Goal: Check status: Check status

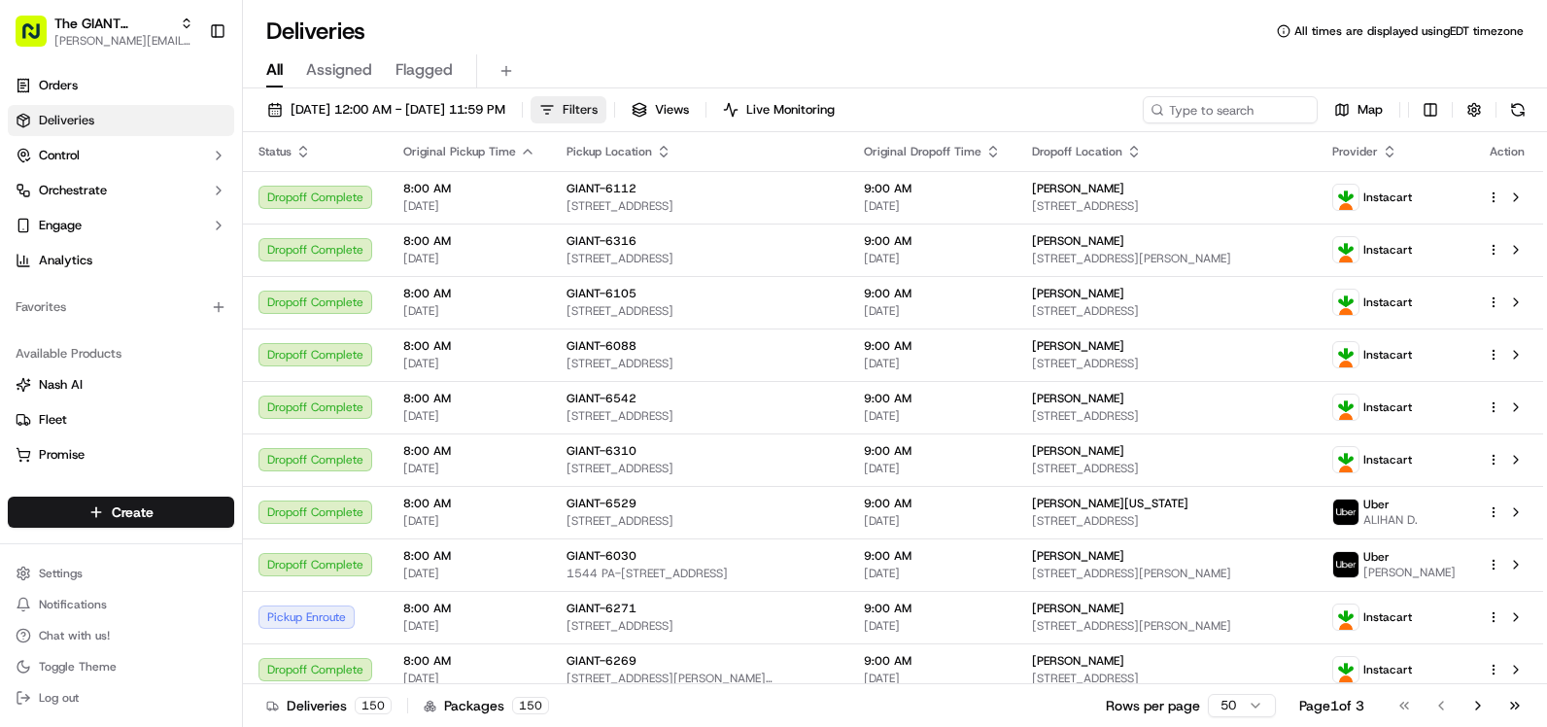
click at [598, 101] on span "Filters" at bounding box center [580, 109] width 35 height 17
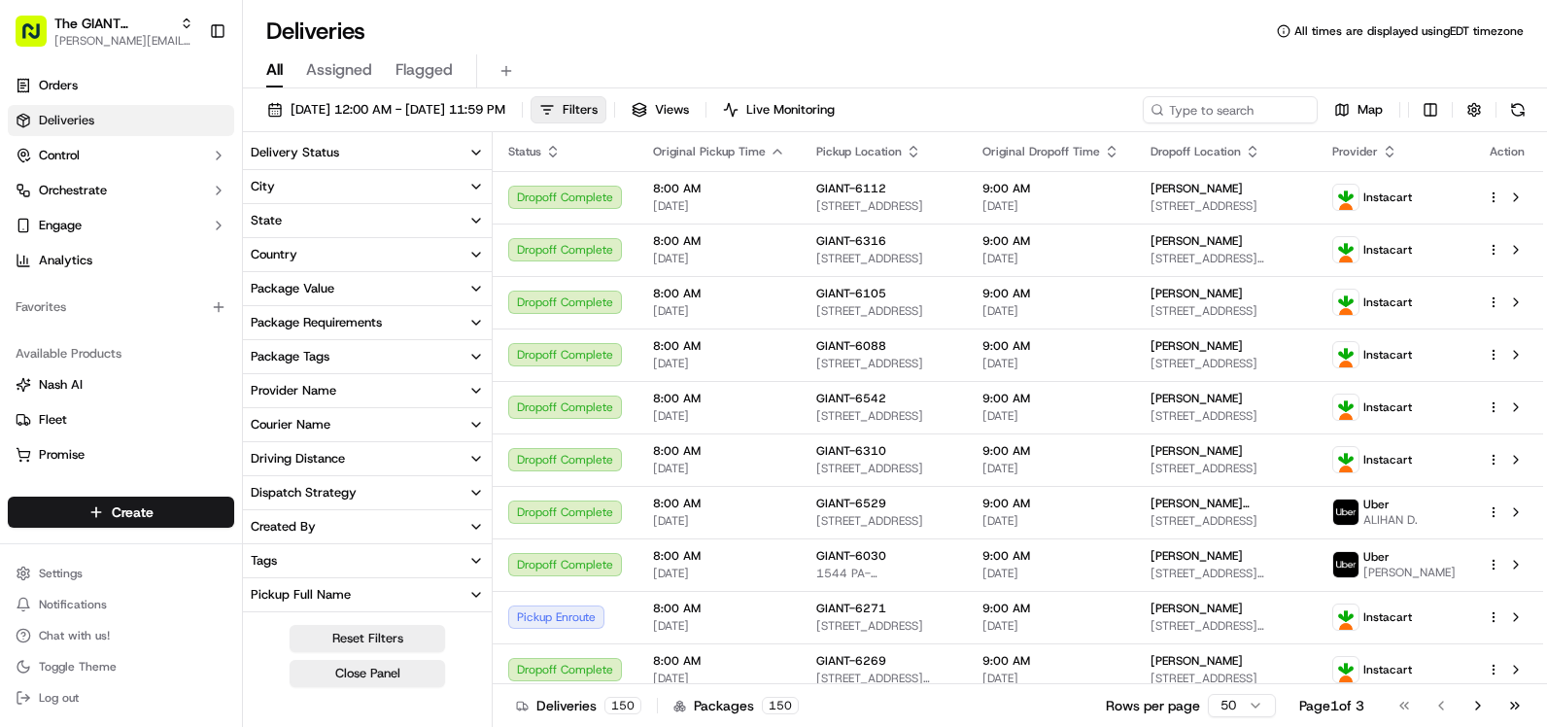
click at [383, 228] on button "State" at bounding box center [367, 220] width 249 height 33
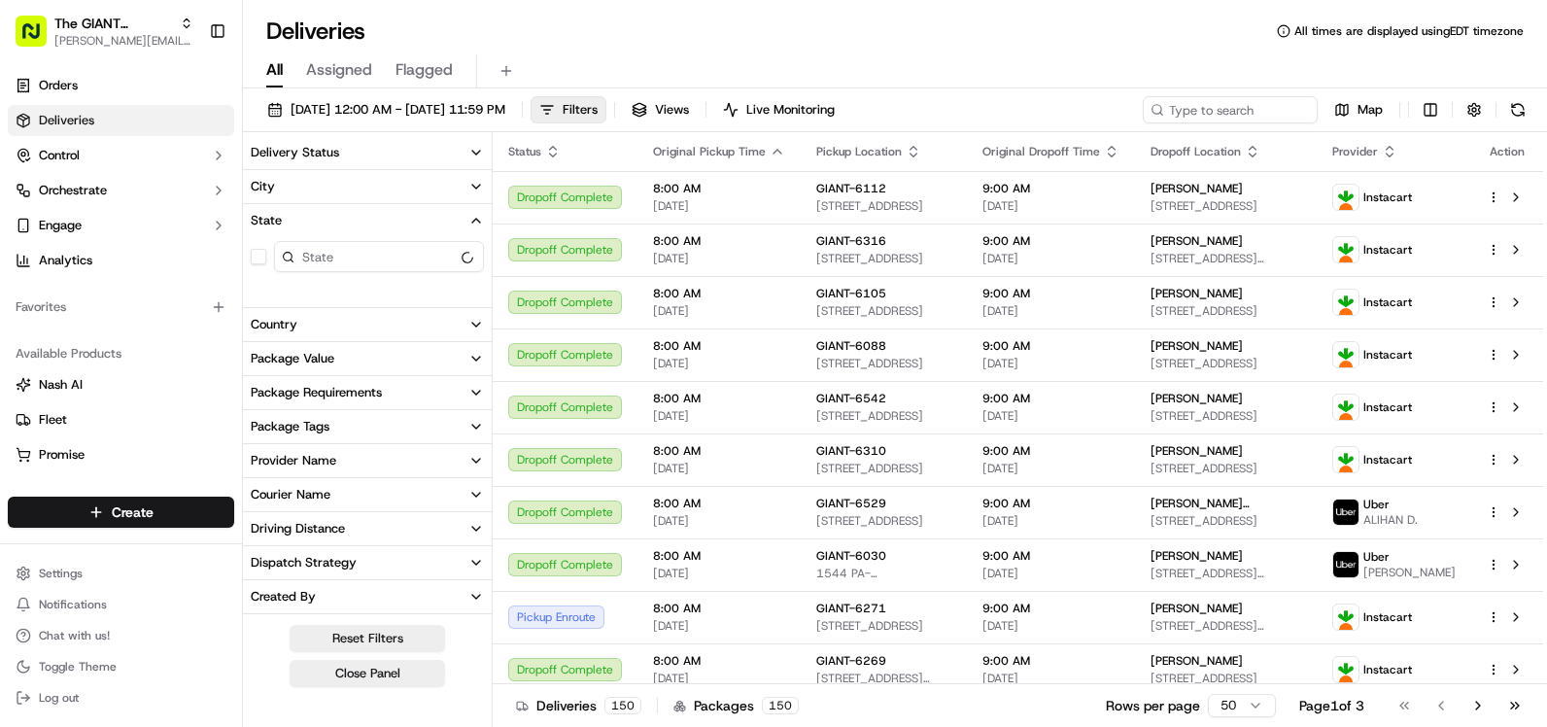
click at [385, 225] on button "State" at bounding box center [367, 220] width 249 height 33
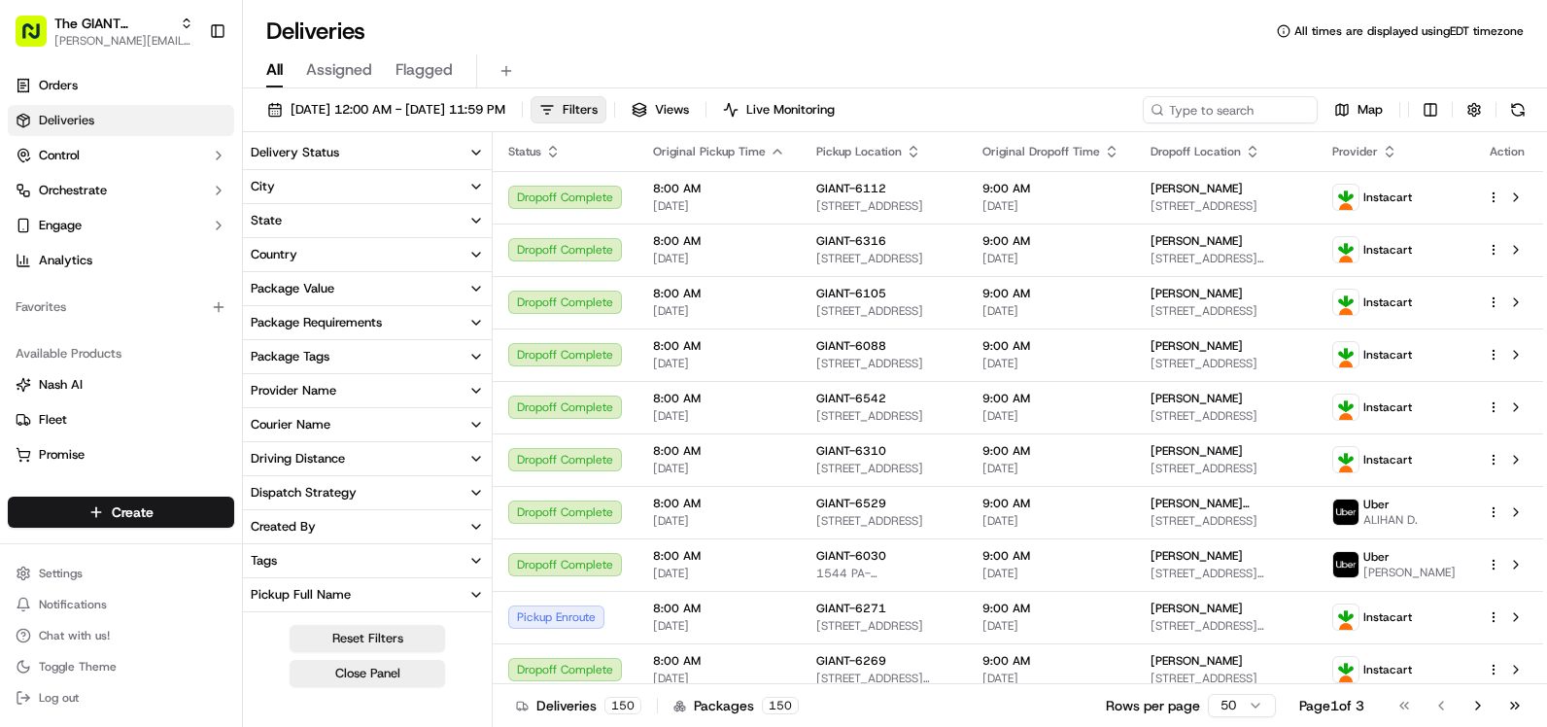
click at [466, 190] on button "City" at bounding box center [367, 186] width 249 height 33
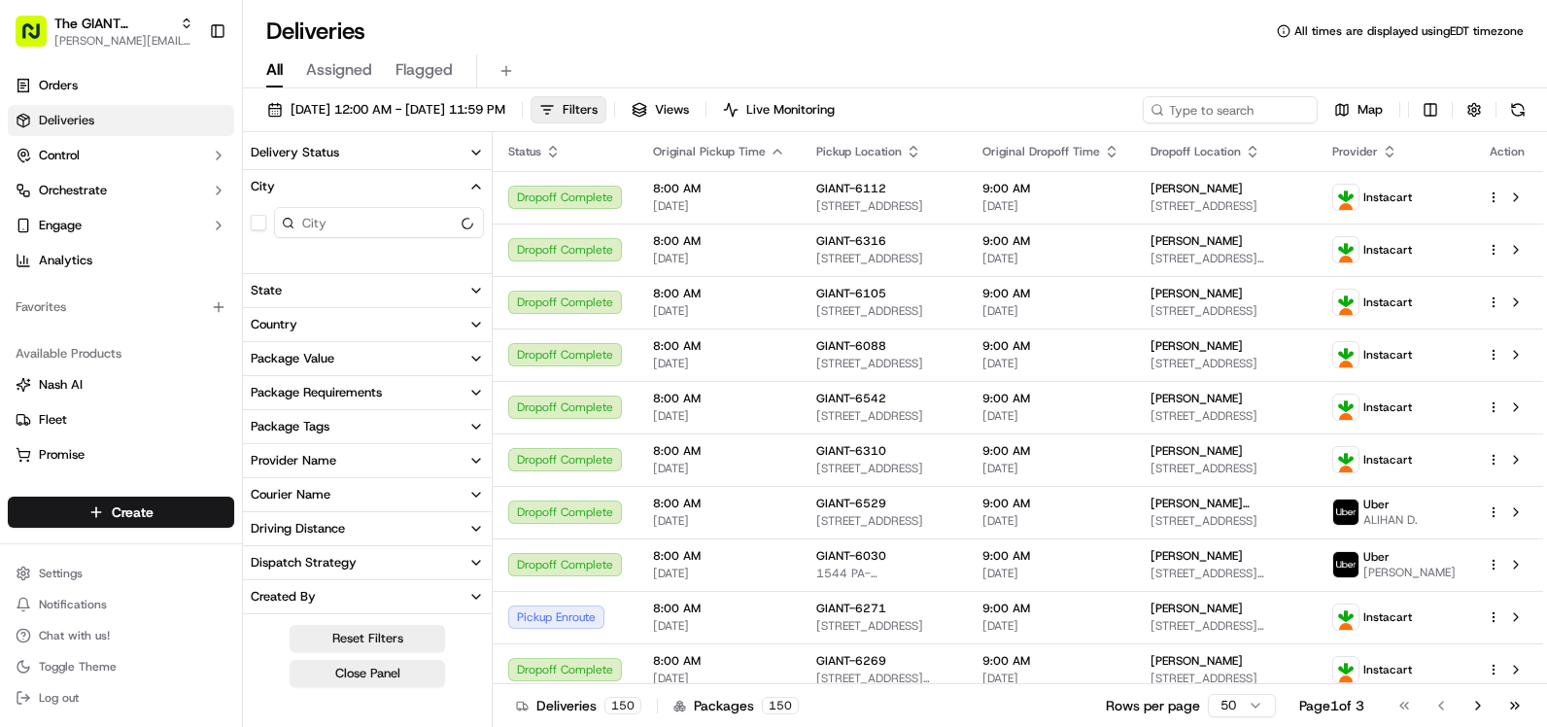
click at [380, 234] on input at bounding box center [379, 222] width 210 height 31
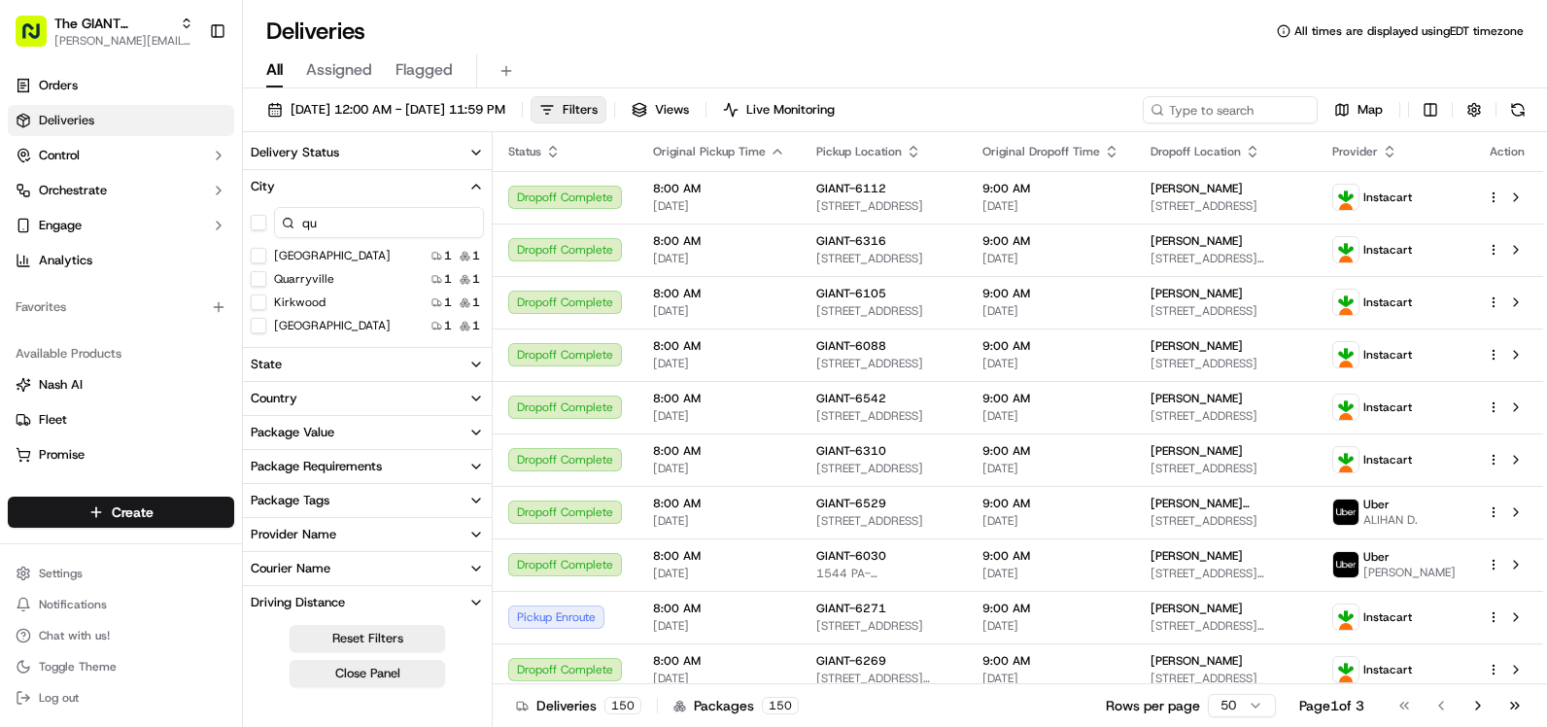
type input "qu"
click at [264, 276] on button "Quarryville" at bounding box center [259, 279] width 16 height 16
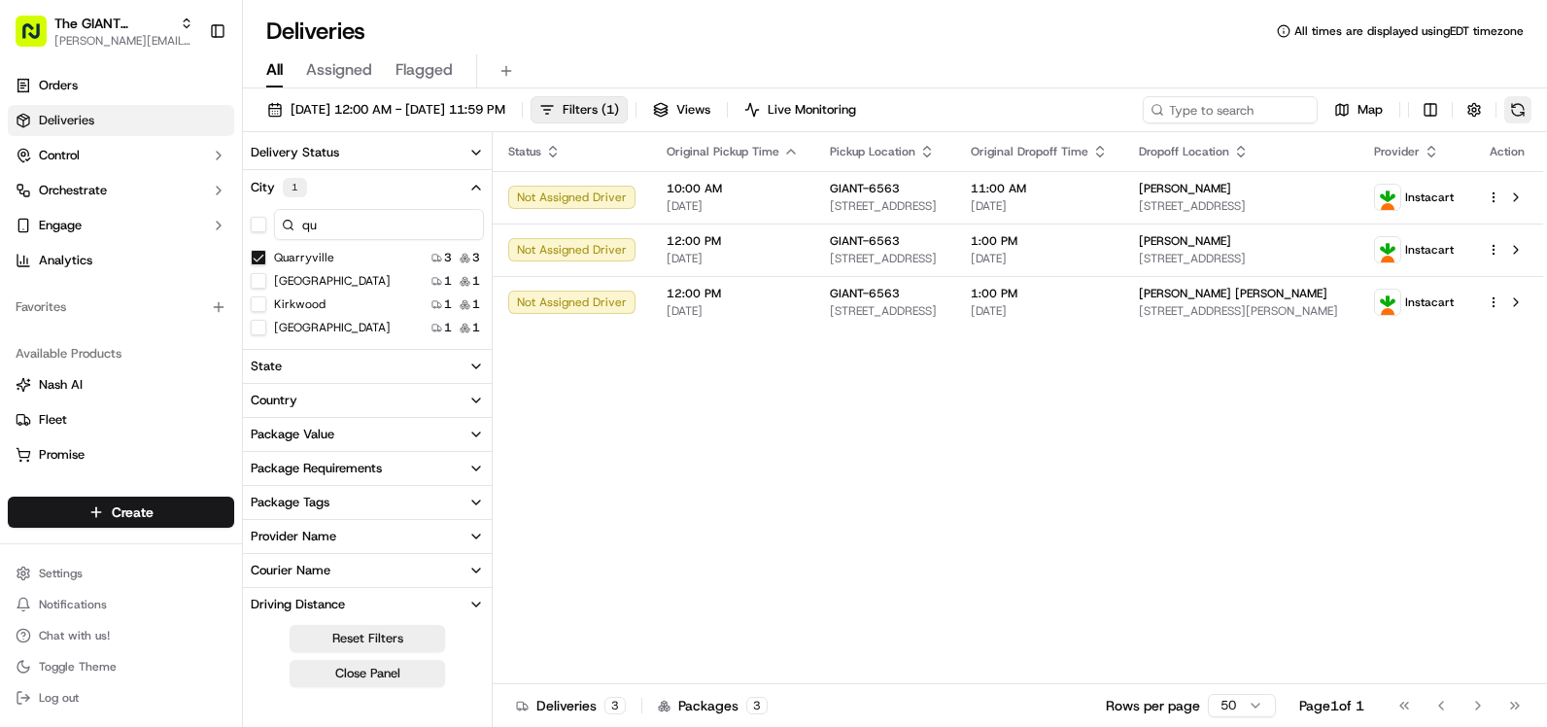
click at [1511, 113] on button at bounding box center [1517, 109] width 27 height 27
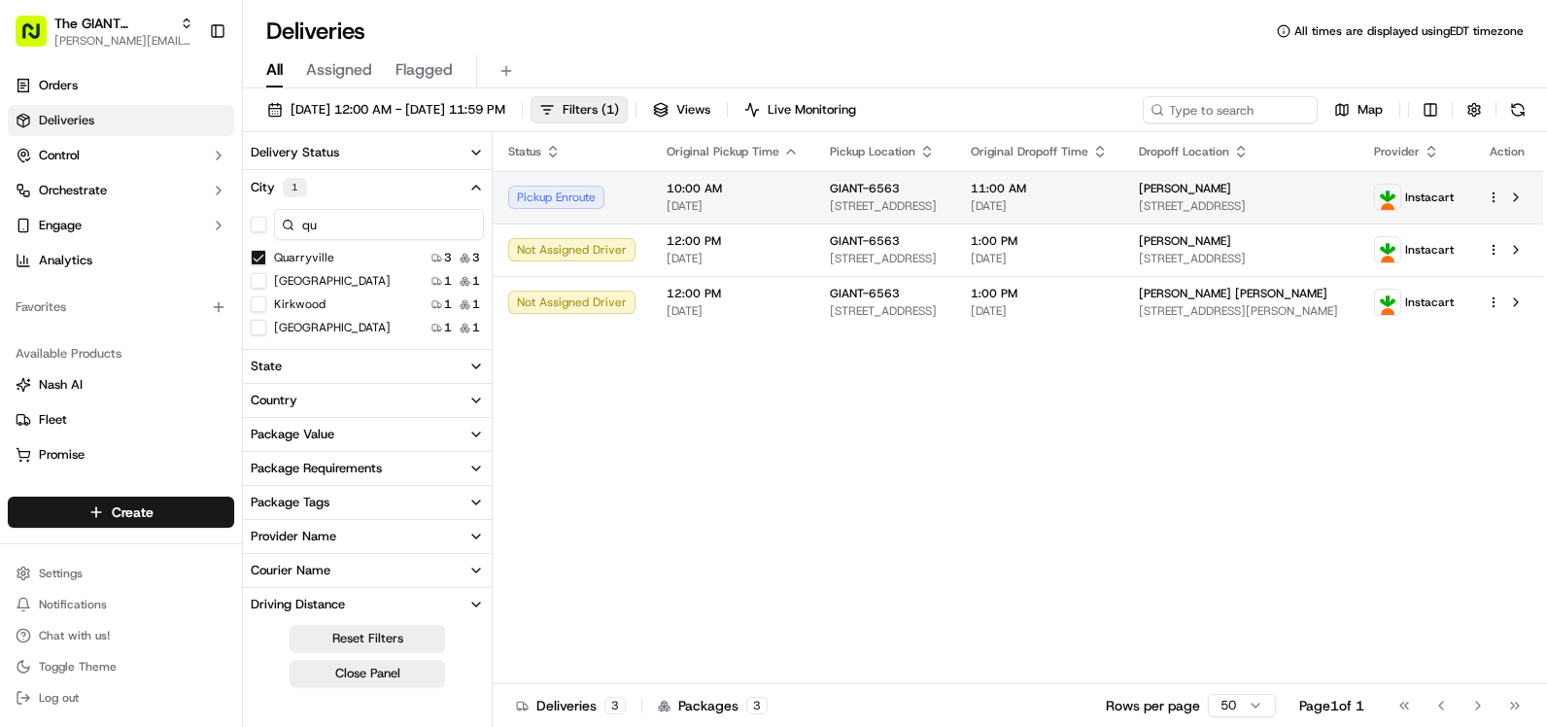
click at [726, 187] on span "10:00 AM" at bounding box center [733, 189] width 132 height 16
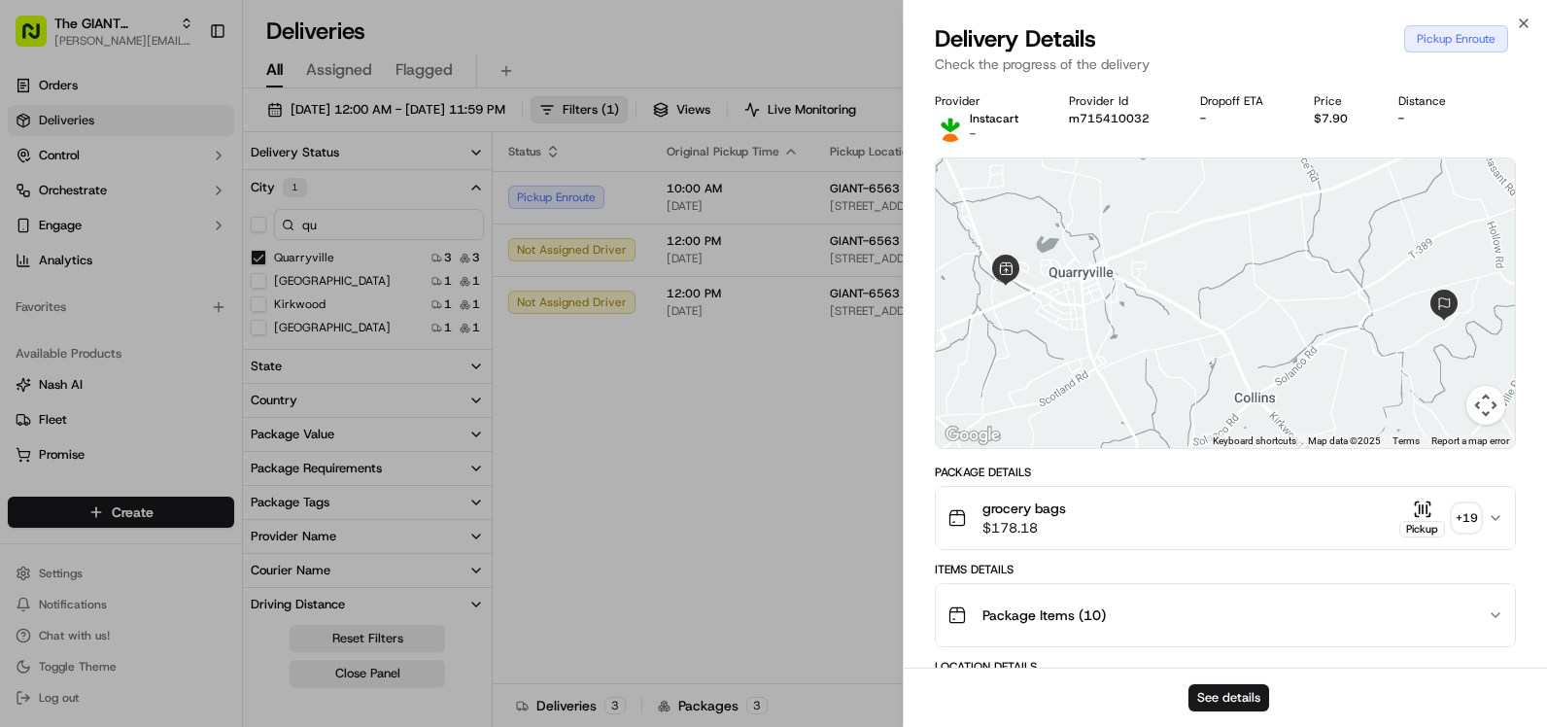
click at [1439, 44] on div "Pickup Enroute" at bounding box center [1456, 38] width 104 height 27
click at [1438, 39] on div "Pickup Enroute" at bounding box center [1456, 38] width 104 height 27
click at [1530, 27] on icon "button" at bounding box center [1524, 24] width 16 height 16
